Goal: Navigation & Orientation: Find specific page/section

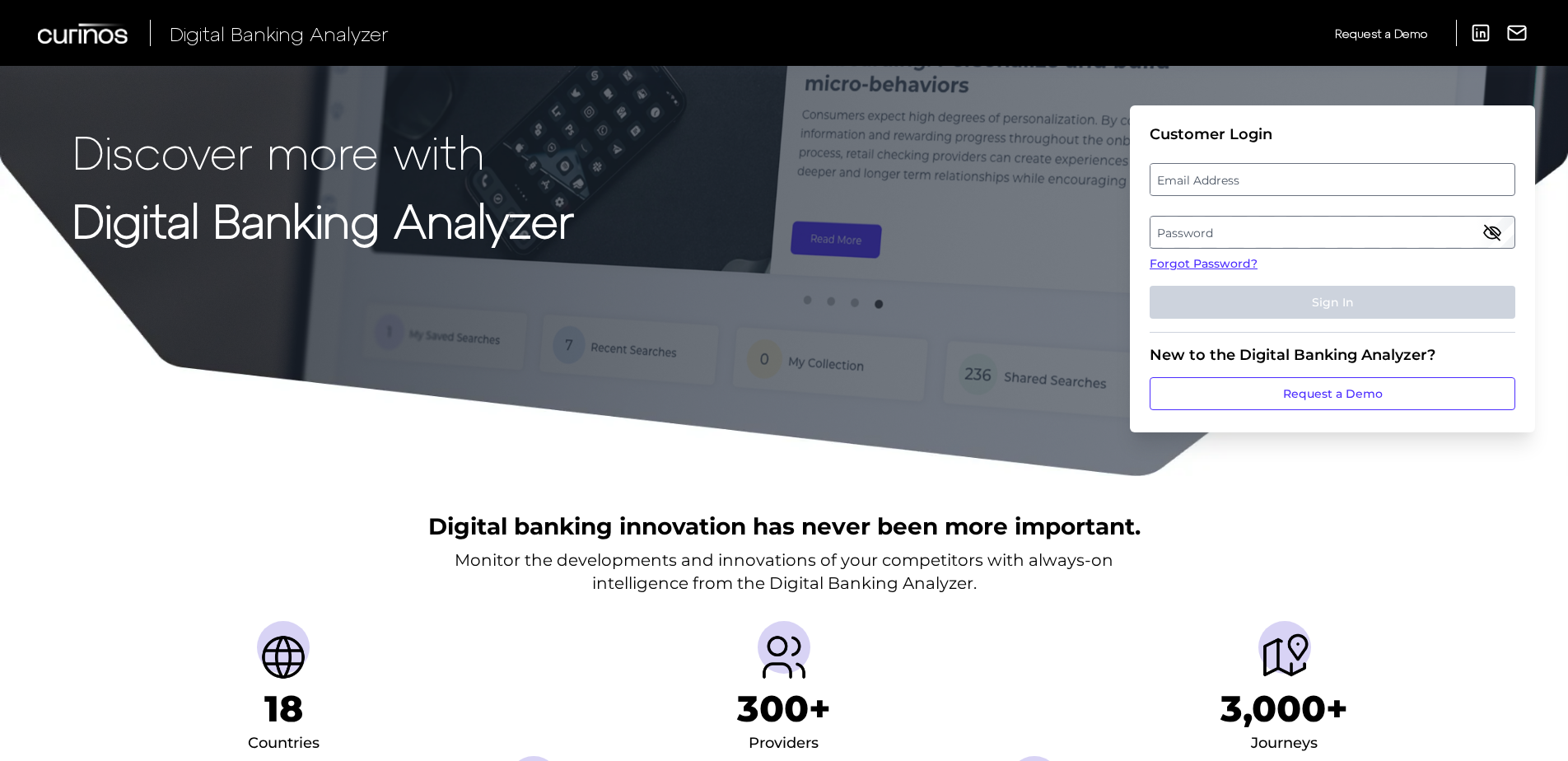
click at [1200, 177] on label "Email Address" at bounding box center [1332, 179] width 363 height 30
click at [1200, 177] on input "email" at bounding box center [1333, 179] width 366 height 33
type input "[EMAIL_ADDRESS][DOMAIN_NAME]"
click at [1213, 221] on label "Password" at bounding box center [1332, 232] width 363 height 30
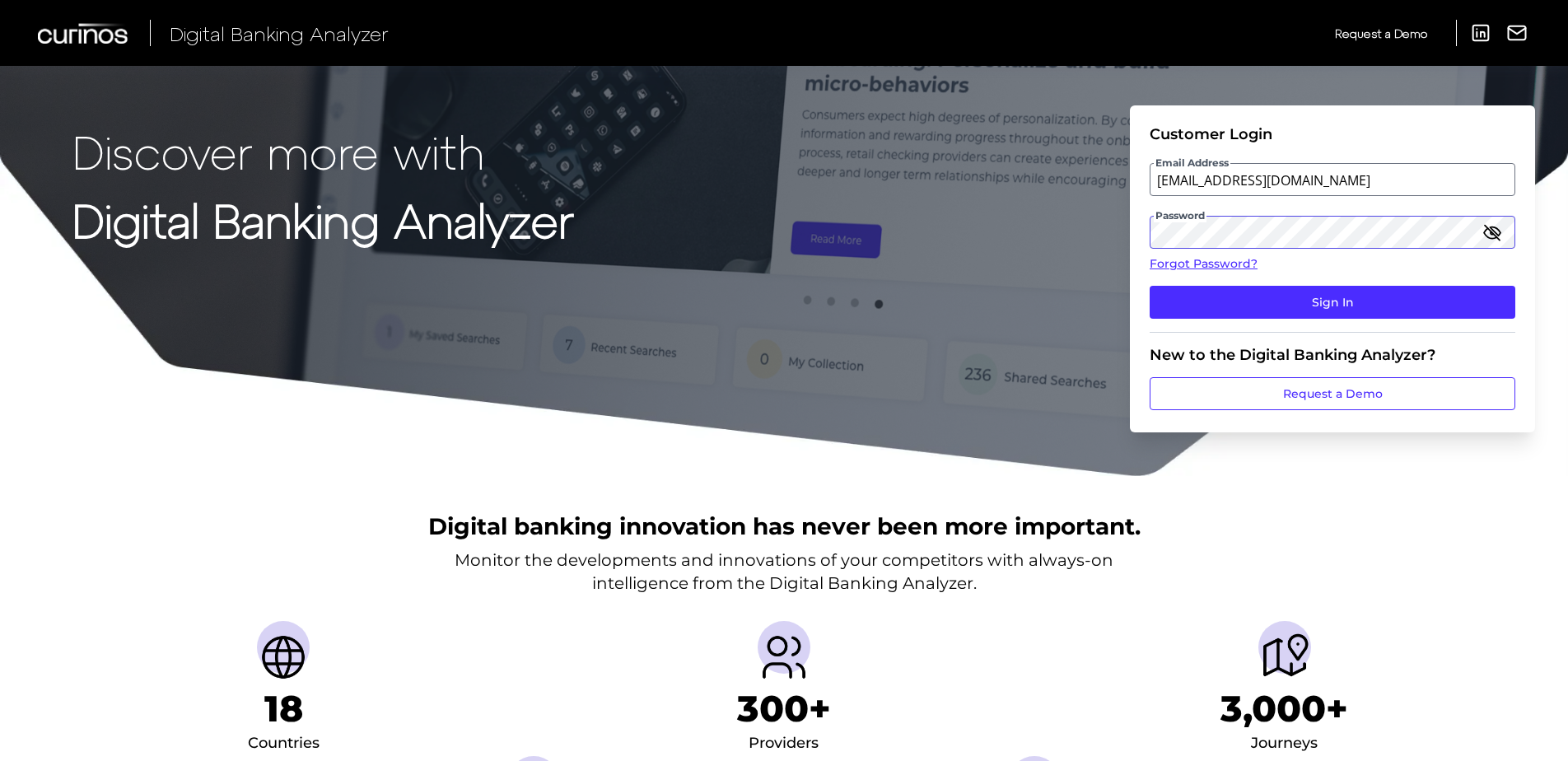
click at [1150, 286] on button "Sign In" at bounding box center [1333, 302] width 366 height 33
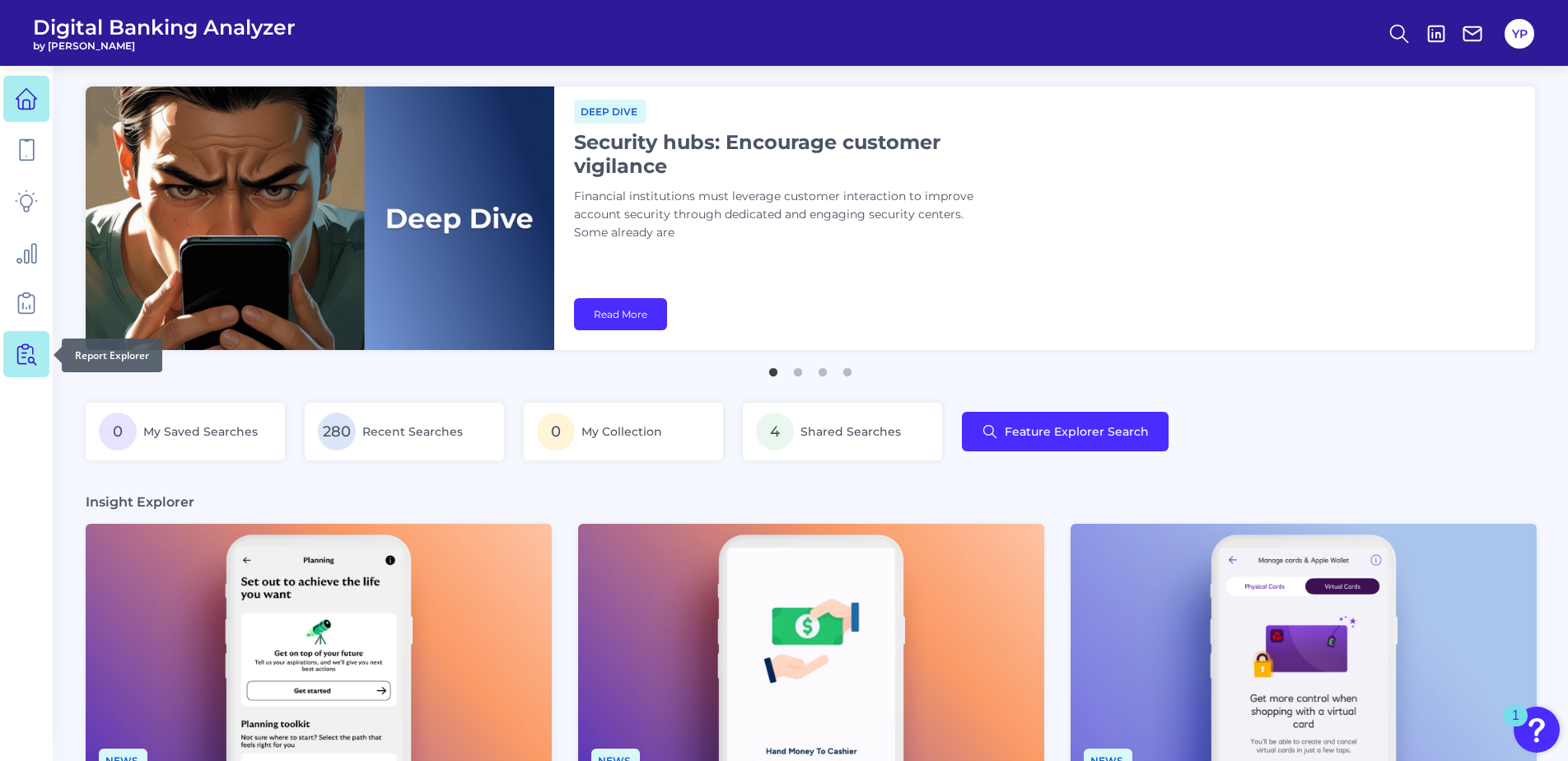
click at [40, 342] on link at bounding box center [26, 354] width 46 height 46
